Goal: Task Accomplishment & Management: Use online tool/utility

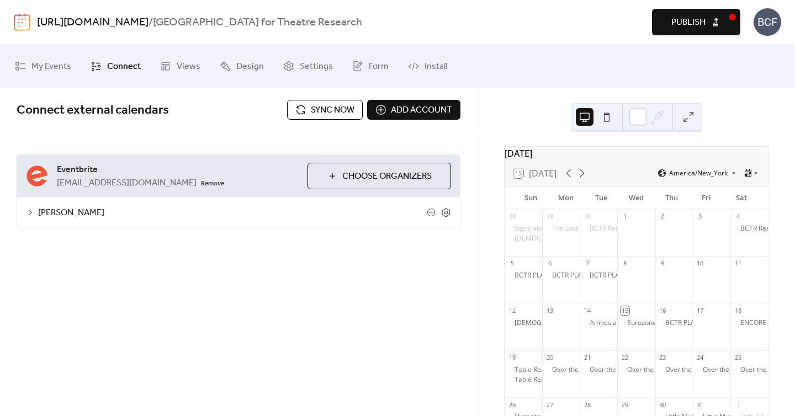
click at [319, 110] on span "Sync now" at bounding box center [333, 110] width 44 height 13
click at [685, 23] on span "Publish" at bounding box center [688, 22] width 34 height 13
click at [310, 119] on button "Sync now" at bounding box center [325, 110] width 76 height 20
click at [329, 114] on span "Sync now" at bounding box center [333, 110] width 44 height 13
click at [347, 108] on span "Sync now" at bounding box center [333, 110] width 44 height 13
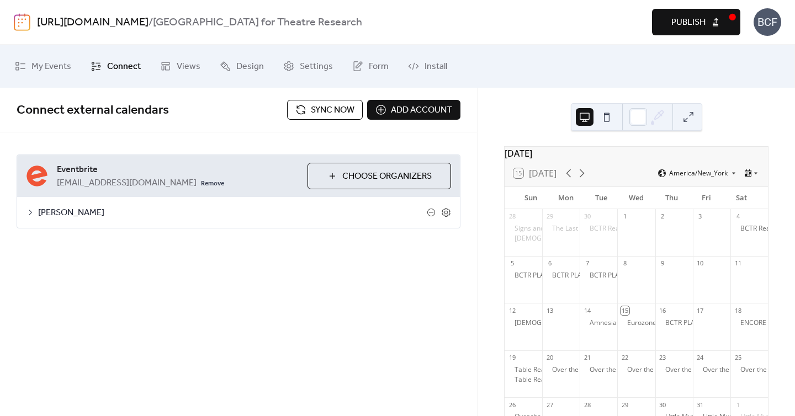
click at [311, 104] on span "Sync now" at bounding box center [333, 110] width 44 height 13
